Goal: Navigation & Orientation: Understand site structure

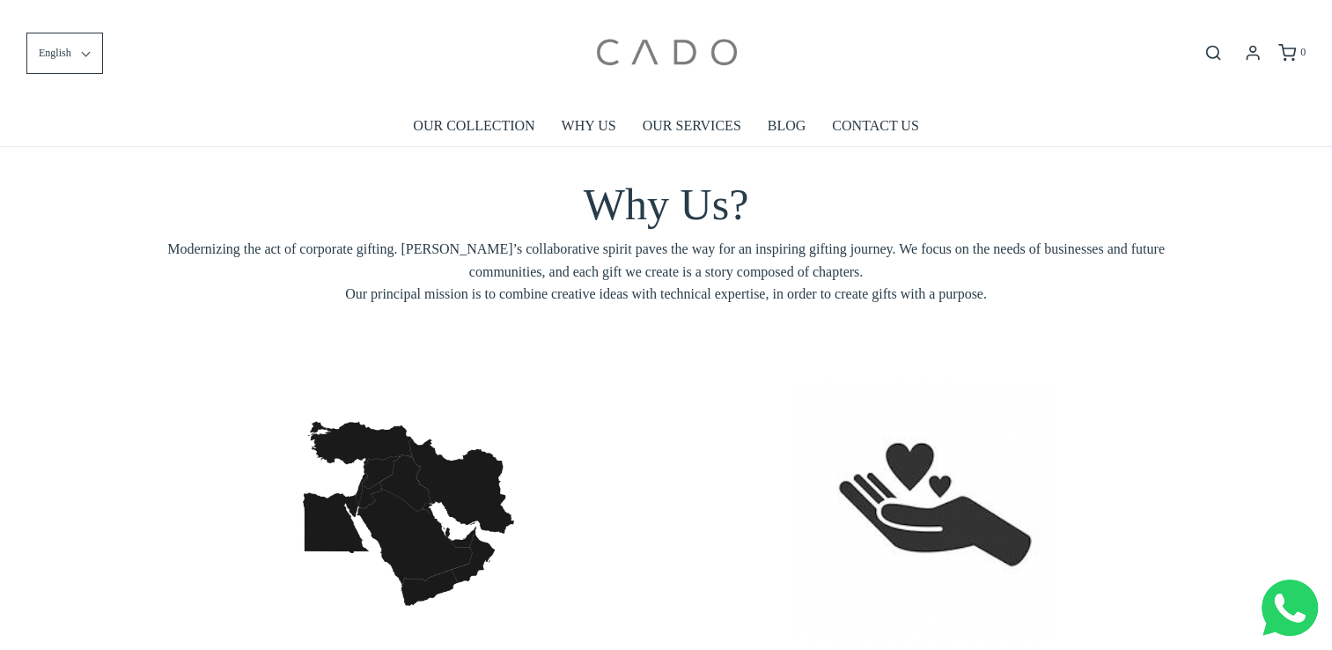
click at [683, 55] on img at bounding box center [666, 52] width 150 height 79
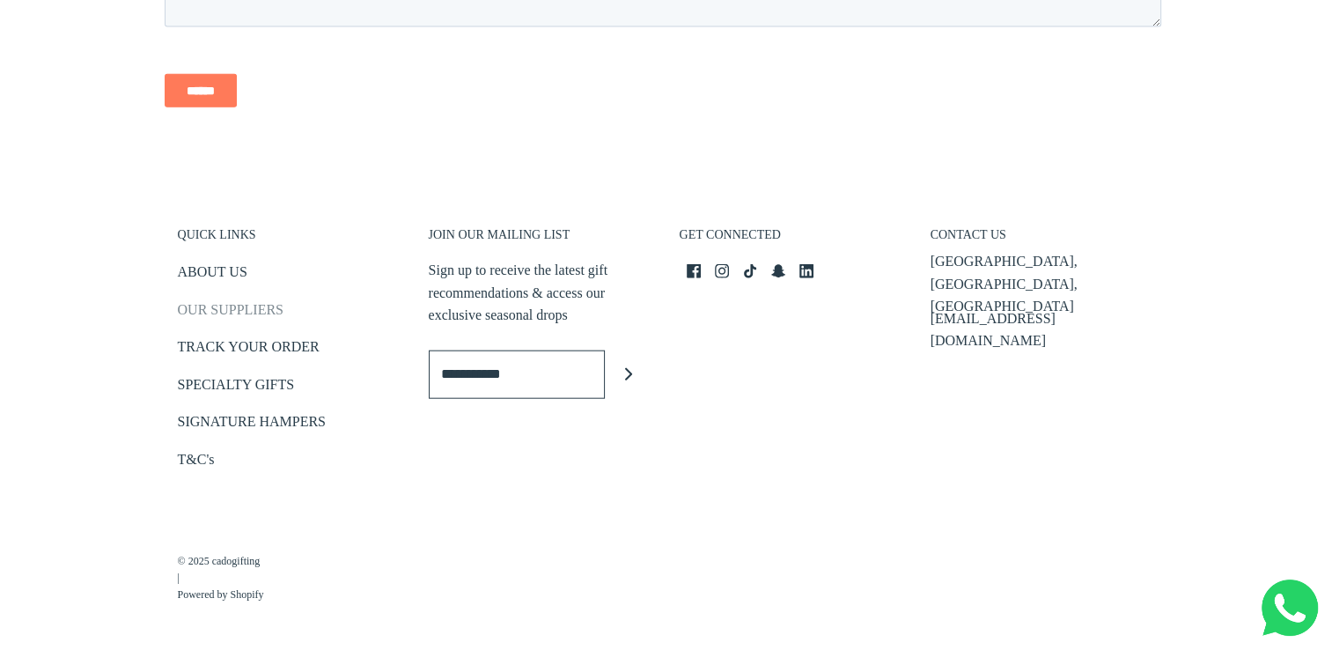
click at [272, 306] on link "OUR SUPPLIERS" at bounding box center [231, 312] width 106 height 29
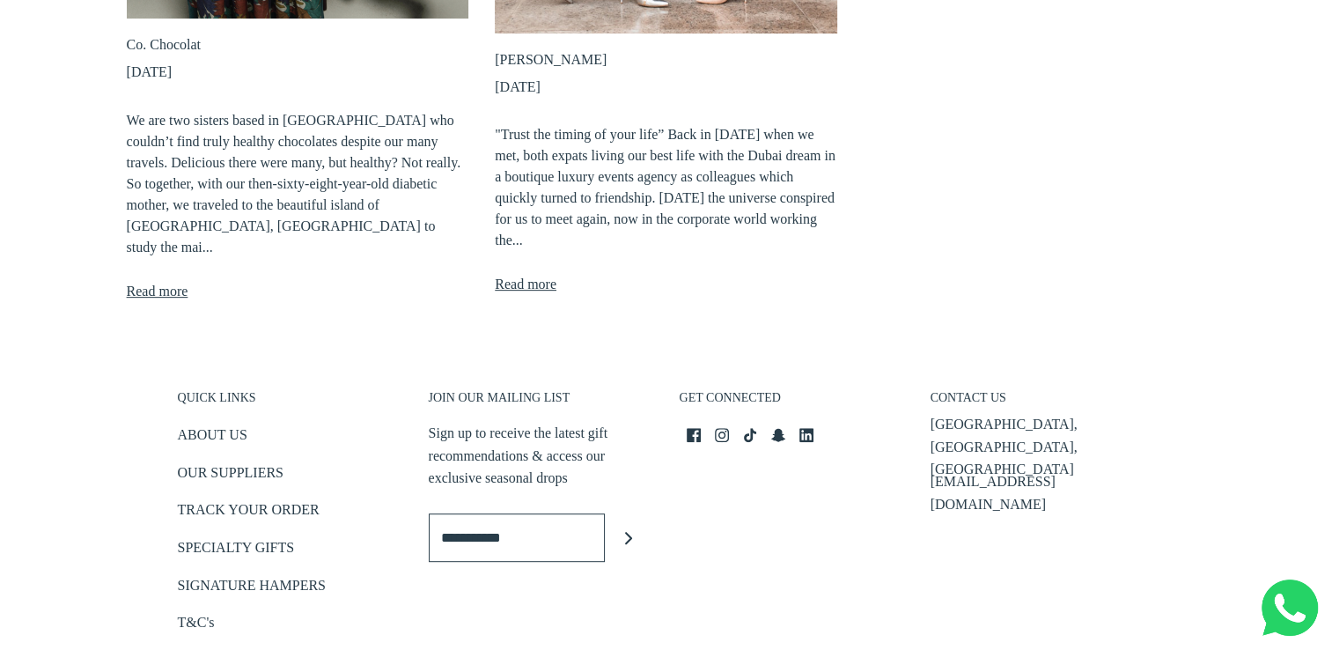
scroll to position [792, 0]
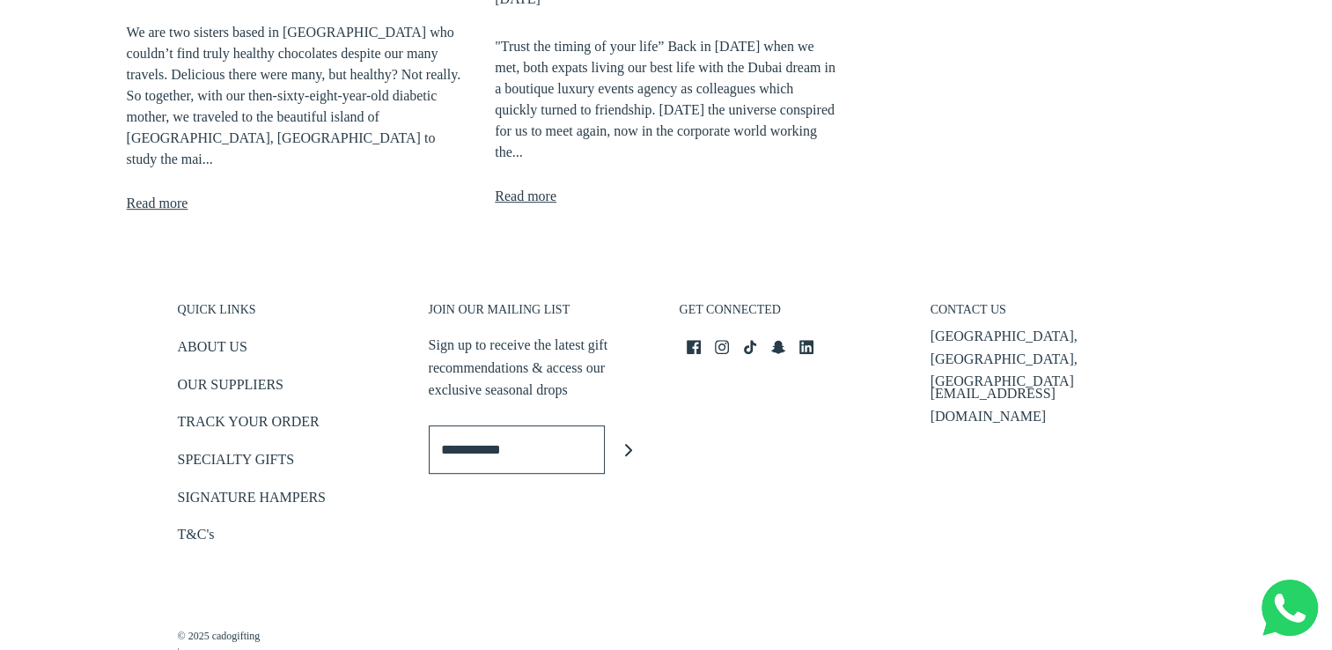
click at [131, 192] on link "Read more" at bounding box center [158, 203] width 62 height 23
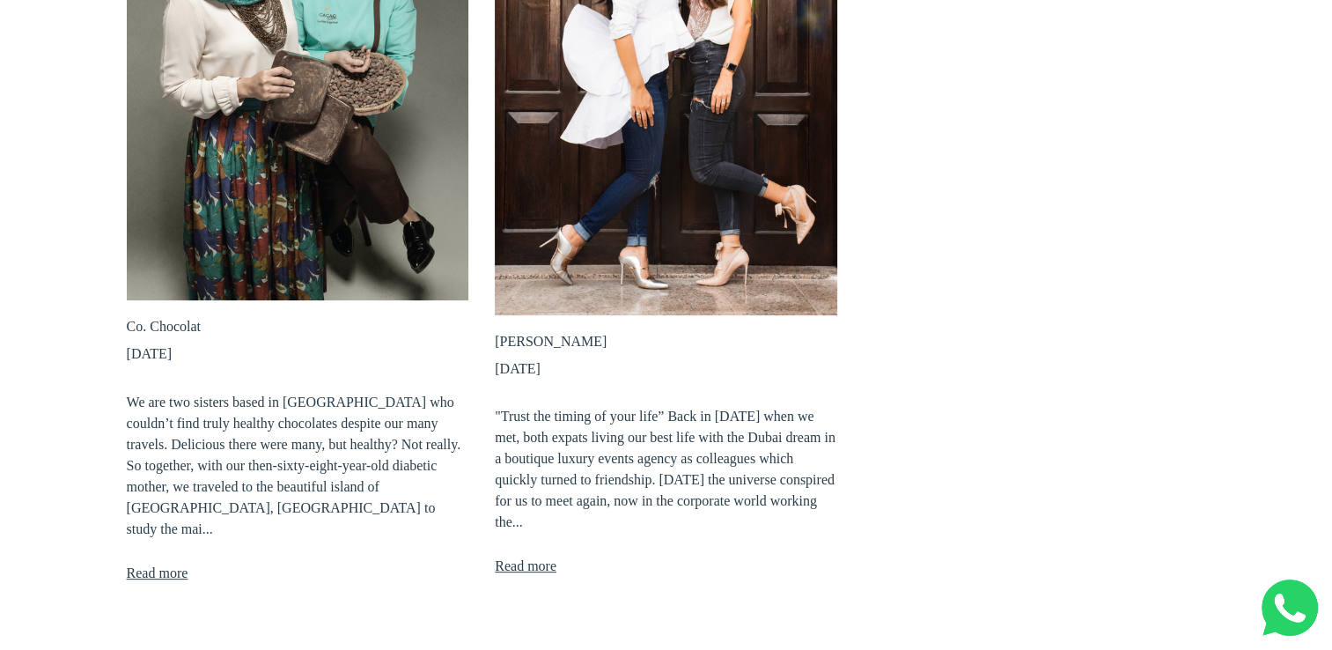
scroll to position [0, 0]
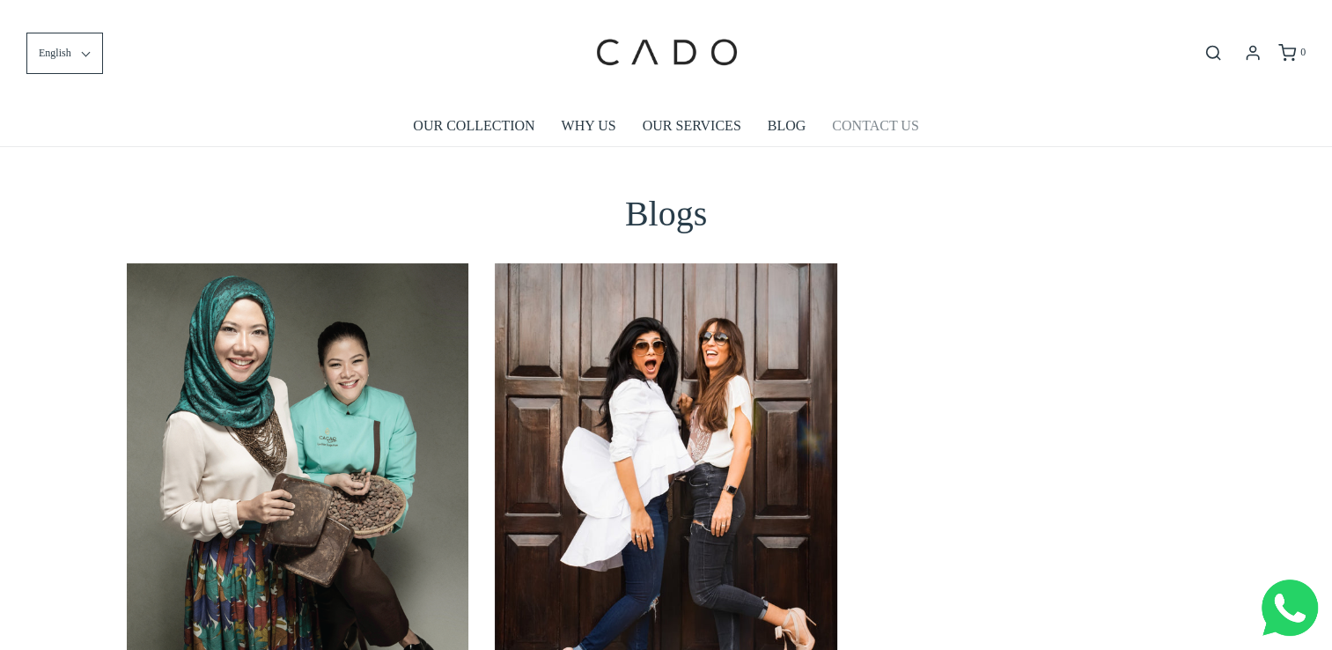
click at [833, 128] on link "CONTACT US" at bounding box center [875, 126] width 86 height 41
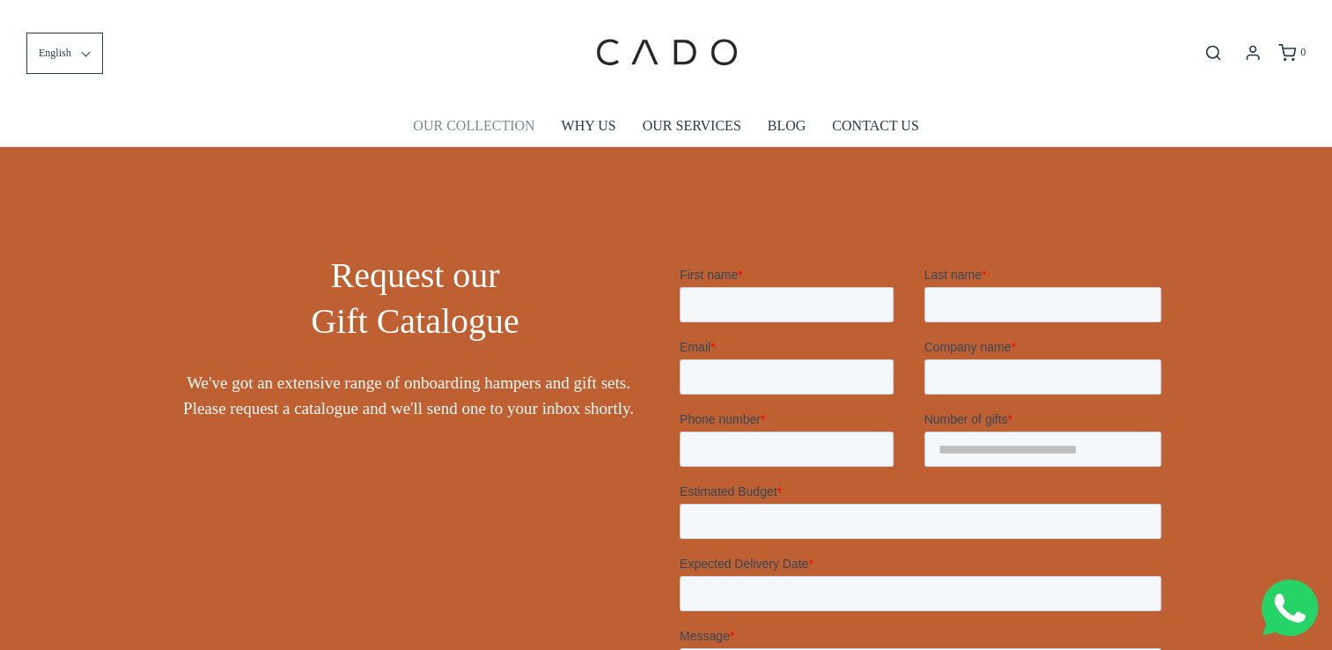
click at [426, 121] on link "OUR COLLECTION" at bounding box center [474, 126] width 122 height 41
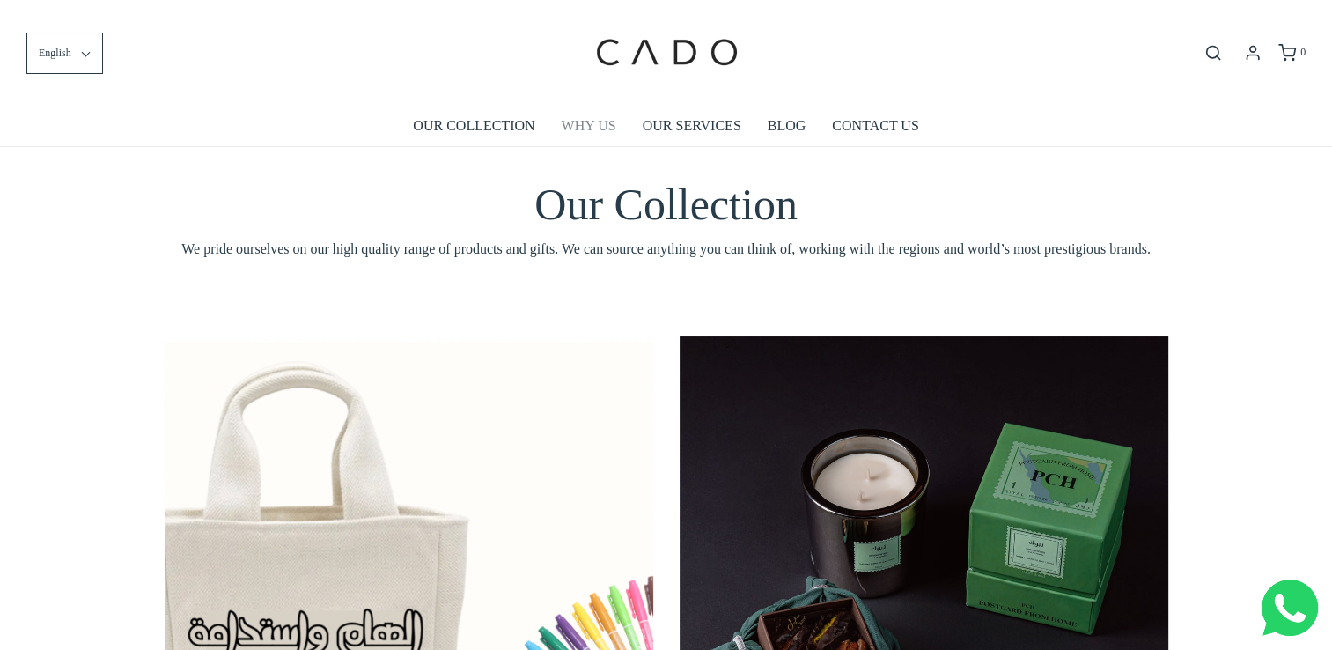
click at [593, 122] on link "WHY US" at bounding box center [589, 126] width 55 height 41
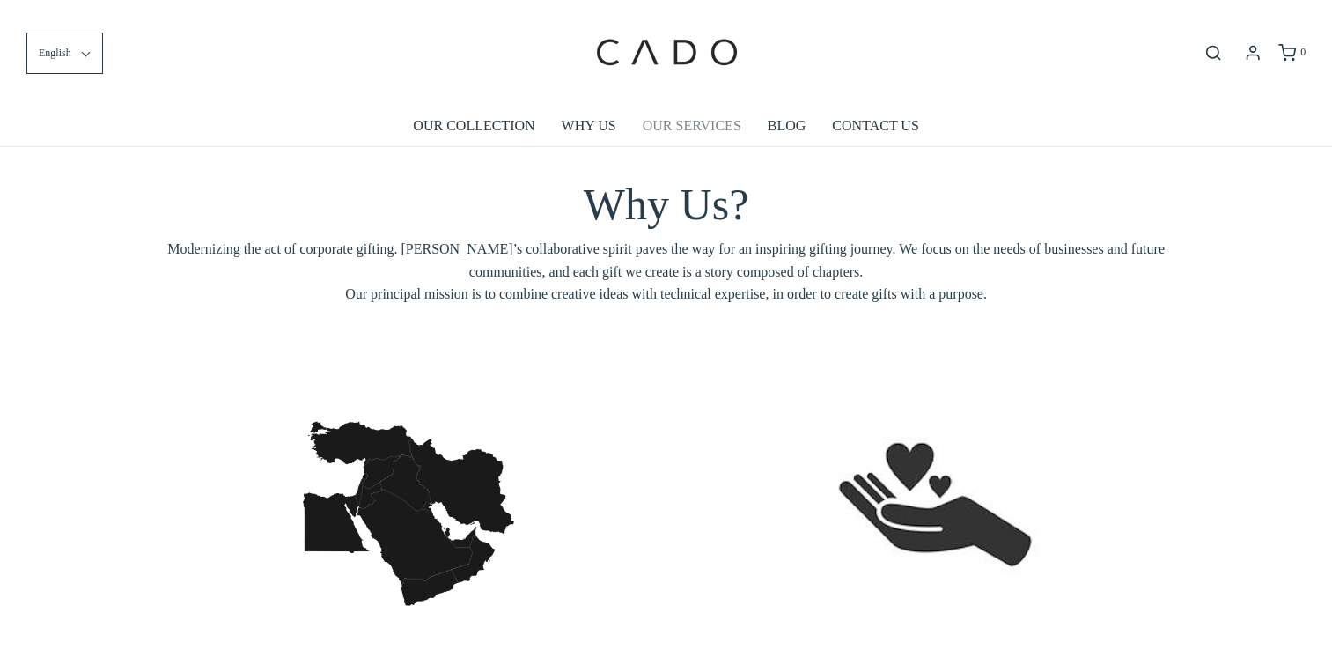
click at [697, 113] on link "OUR SERVICES" at bounding box center [692, 126] width 99 height 41
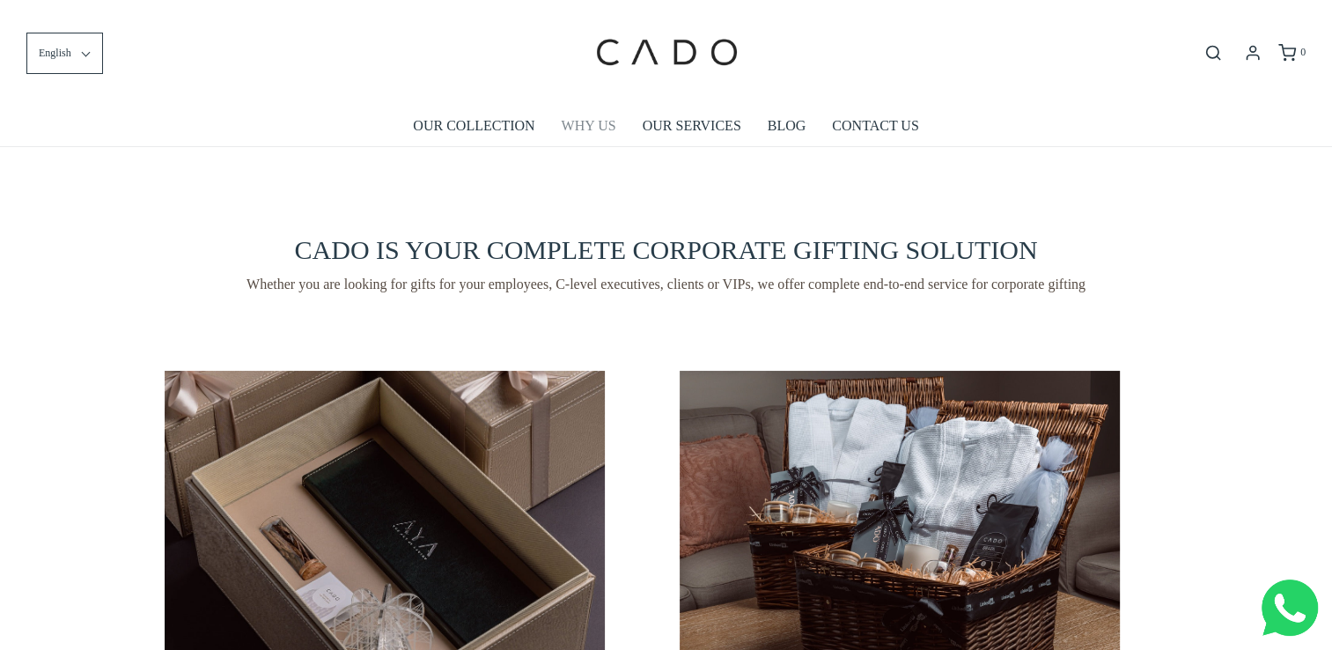
click at [602, 129] on link "WHY US" at bounding box center [589, 126] width 55 height 41
